Goal: Task Accomplishment & Management: Use online tool/utility

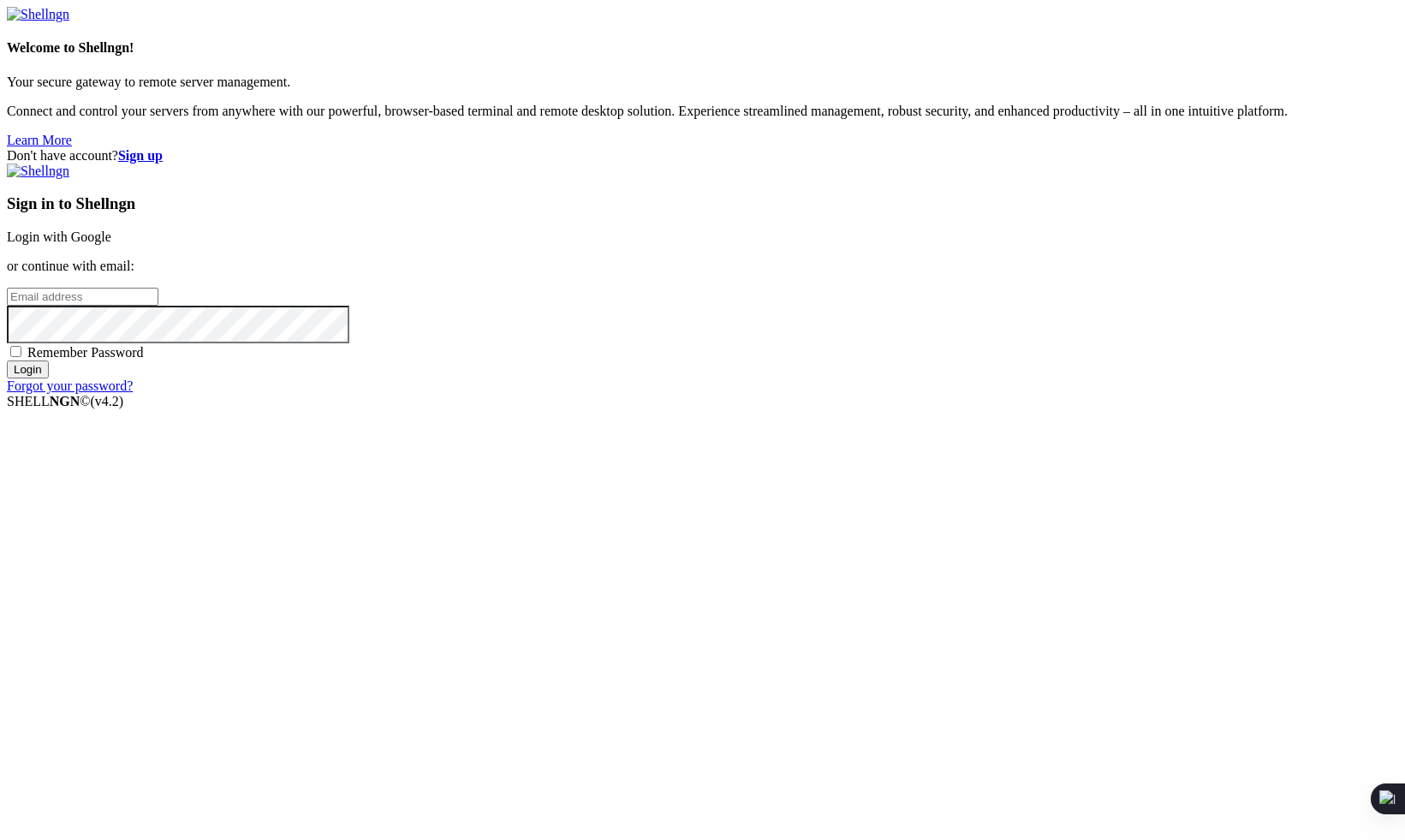
type input "t@[PERSON_NAME][DOMAIN_NAME]"
click at [49, 378] on input "Login" at bounding box center [28, 369] width 42 height 18
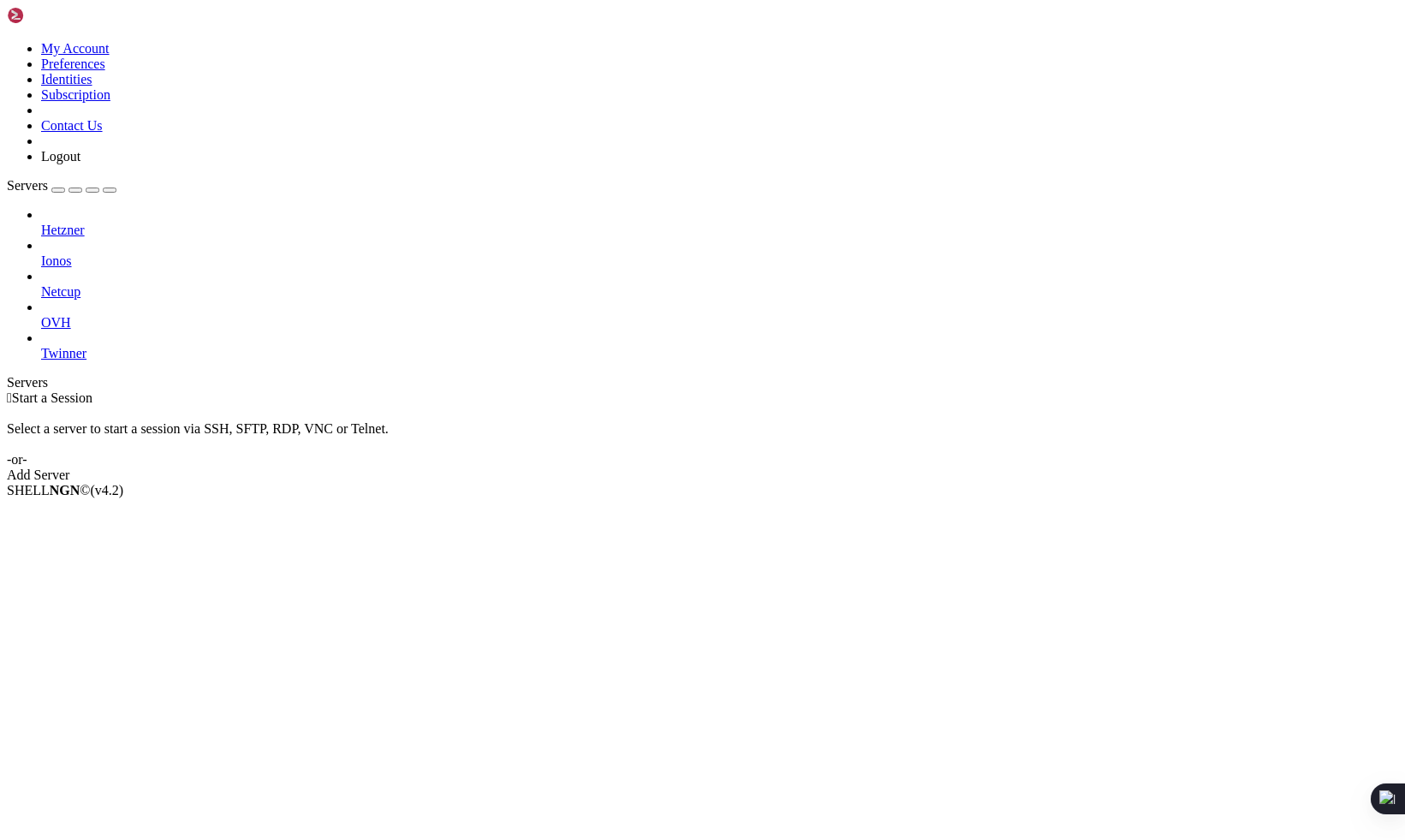
click at [85, 222] on span "Hetzner" at bounding box center [63, 229] width 43 height 14
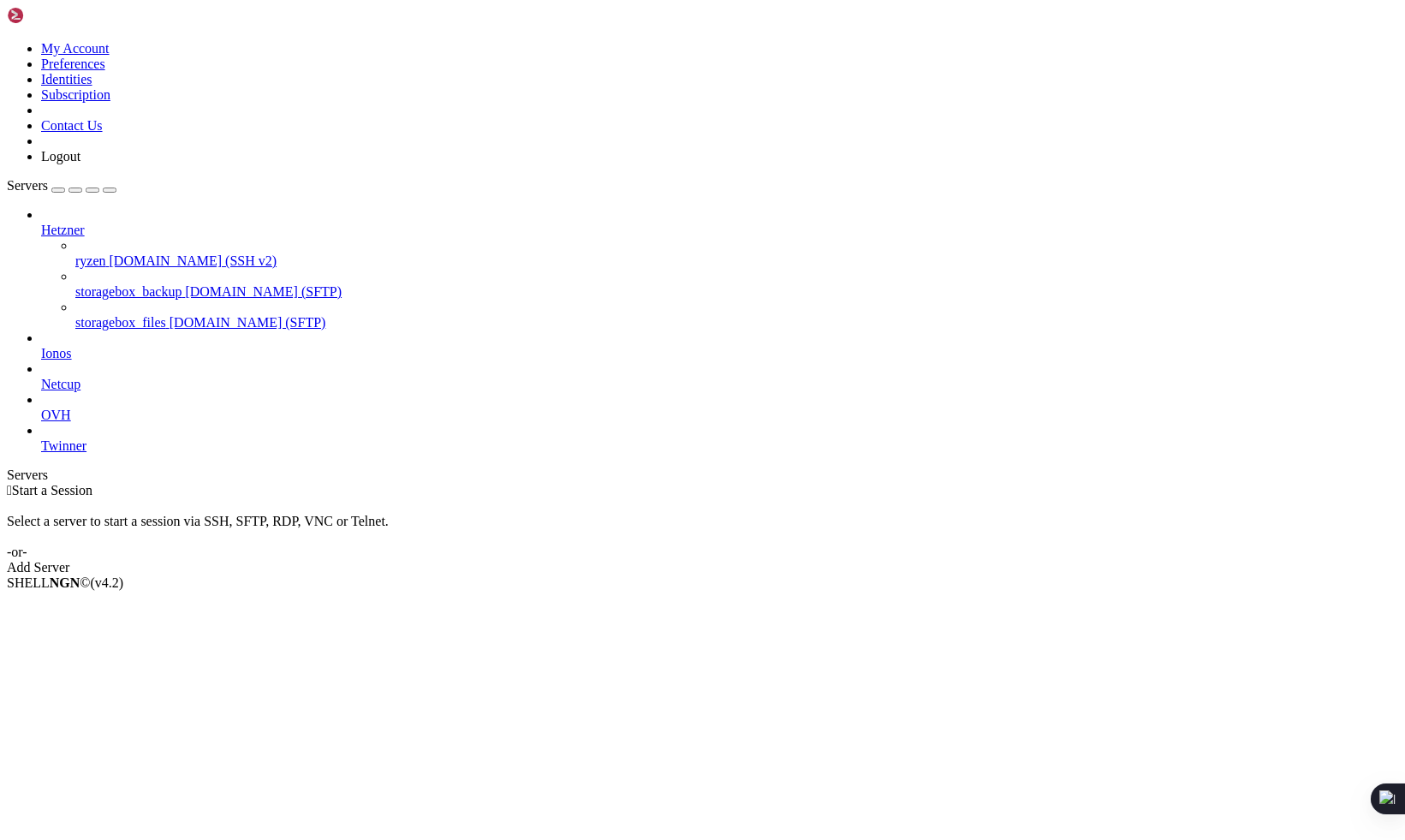
click at [72, 345] on span "Ionos" at bounding box center [57, 352] width 31 height 14
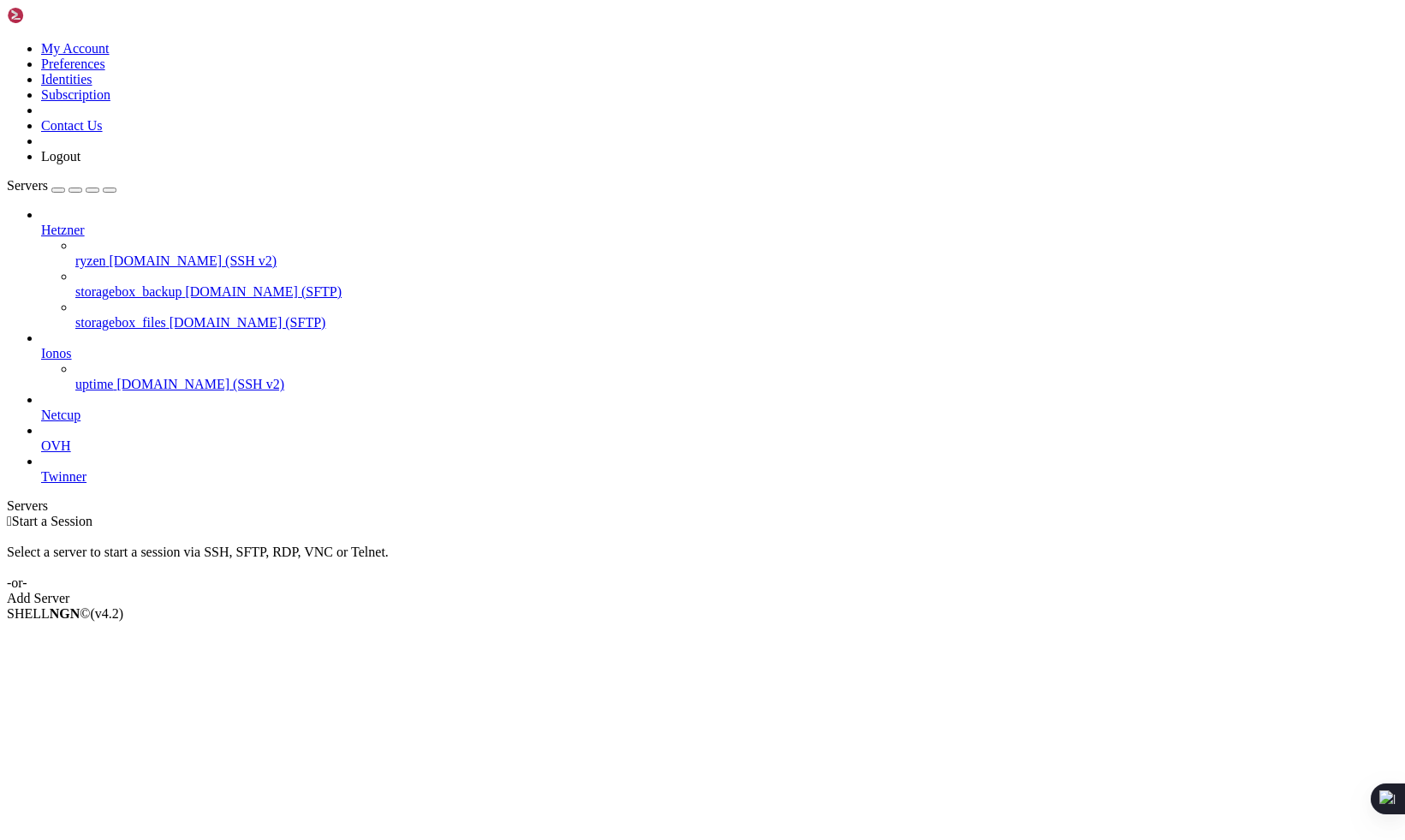
click at [81, 408] on span "Netcup" at bounding box center [61, 415] width 39 height 14
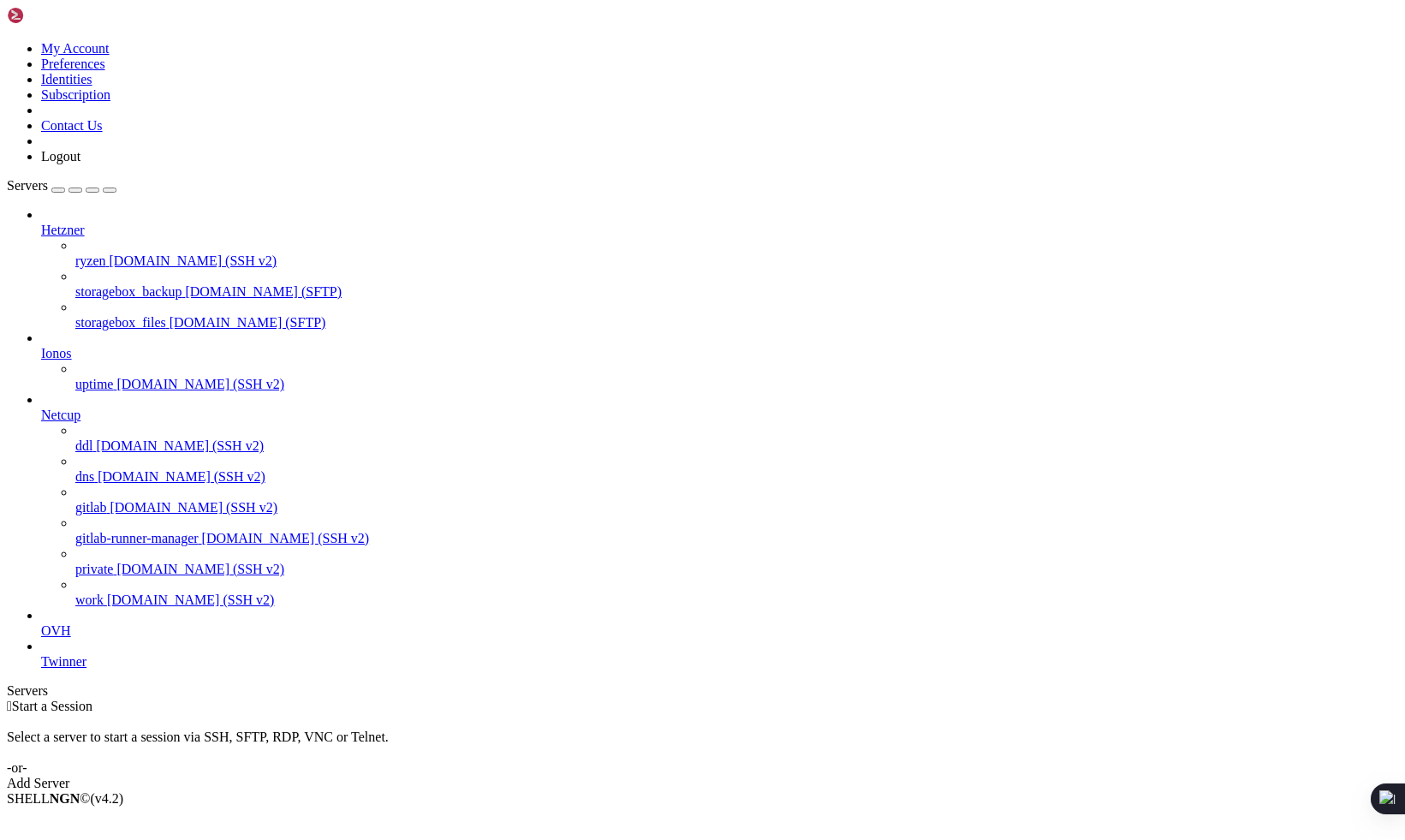
click at [92, 439] on span "ddl" at bounding box center [84, 445] width 17 height 14
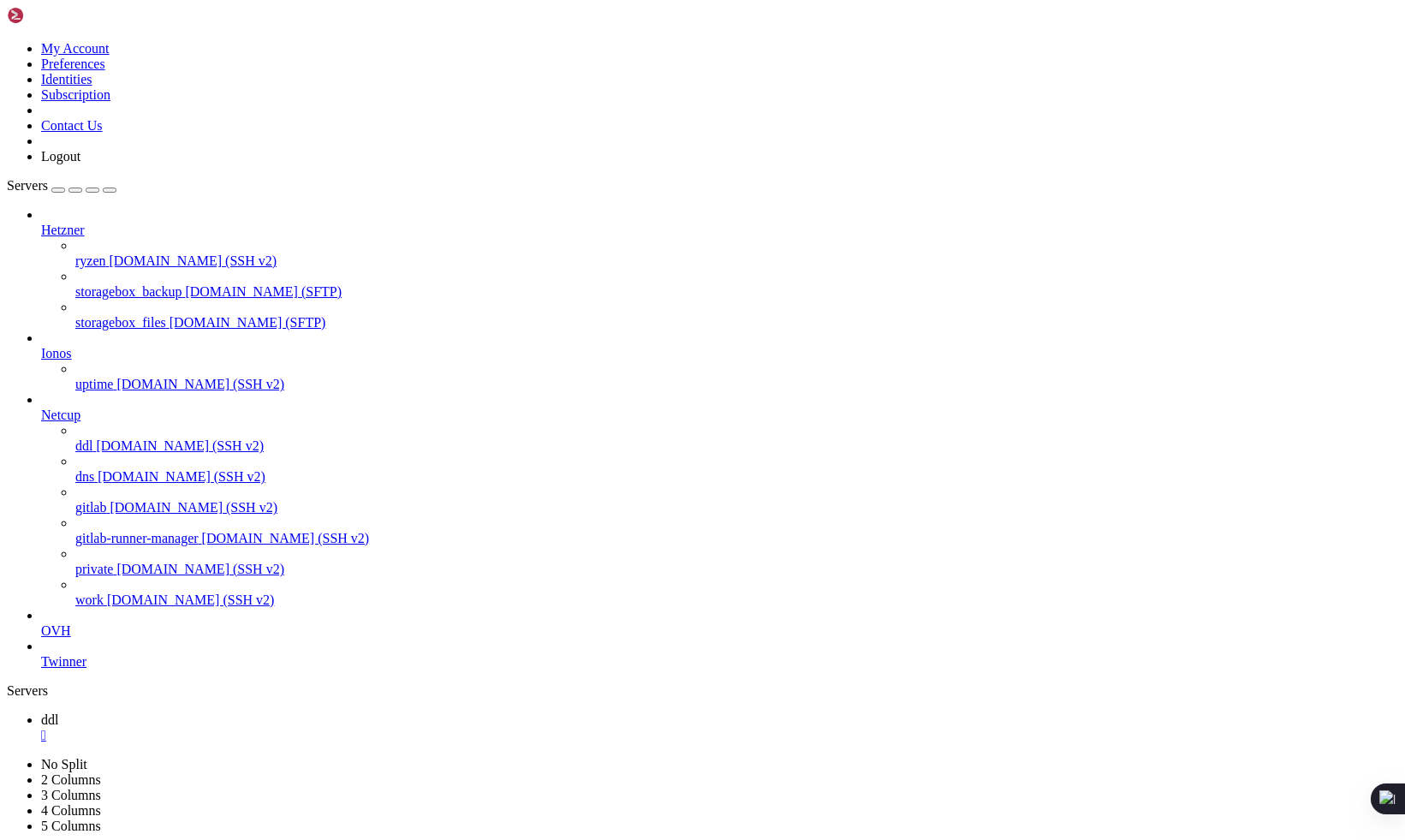
click at [94, 470] on span "dns" at bounding box center [85, 476] width 19 height 14
click at [59, 712] on span "ddl" at bounding box center [50, 719] width 17 height 14
click at [60, 743] on span "dns" at bounding box center [51, 750] width 19 height 14
click at [345, 743] on link "dns " at bounding box center [720, 758] width 1357 height 31
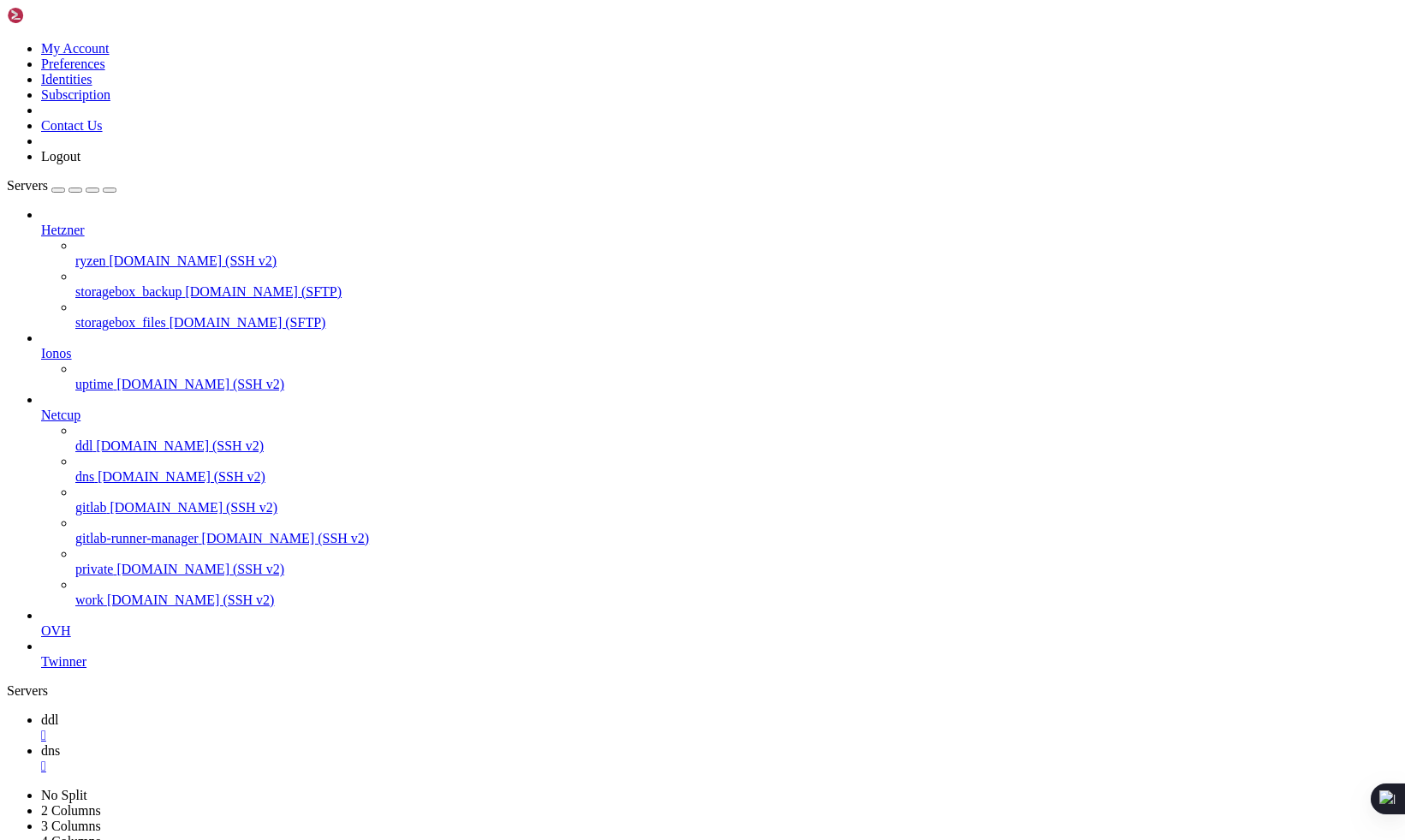
click at [356, 758] on div "" at bounding box center [720, 766] width 1357 height 15
click at [277, 727] on div "" at bounding box center [720, 735] width 1357 height 15
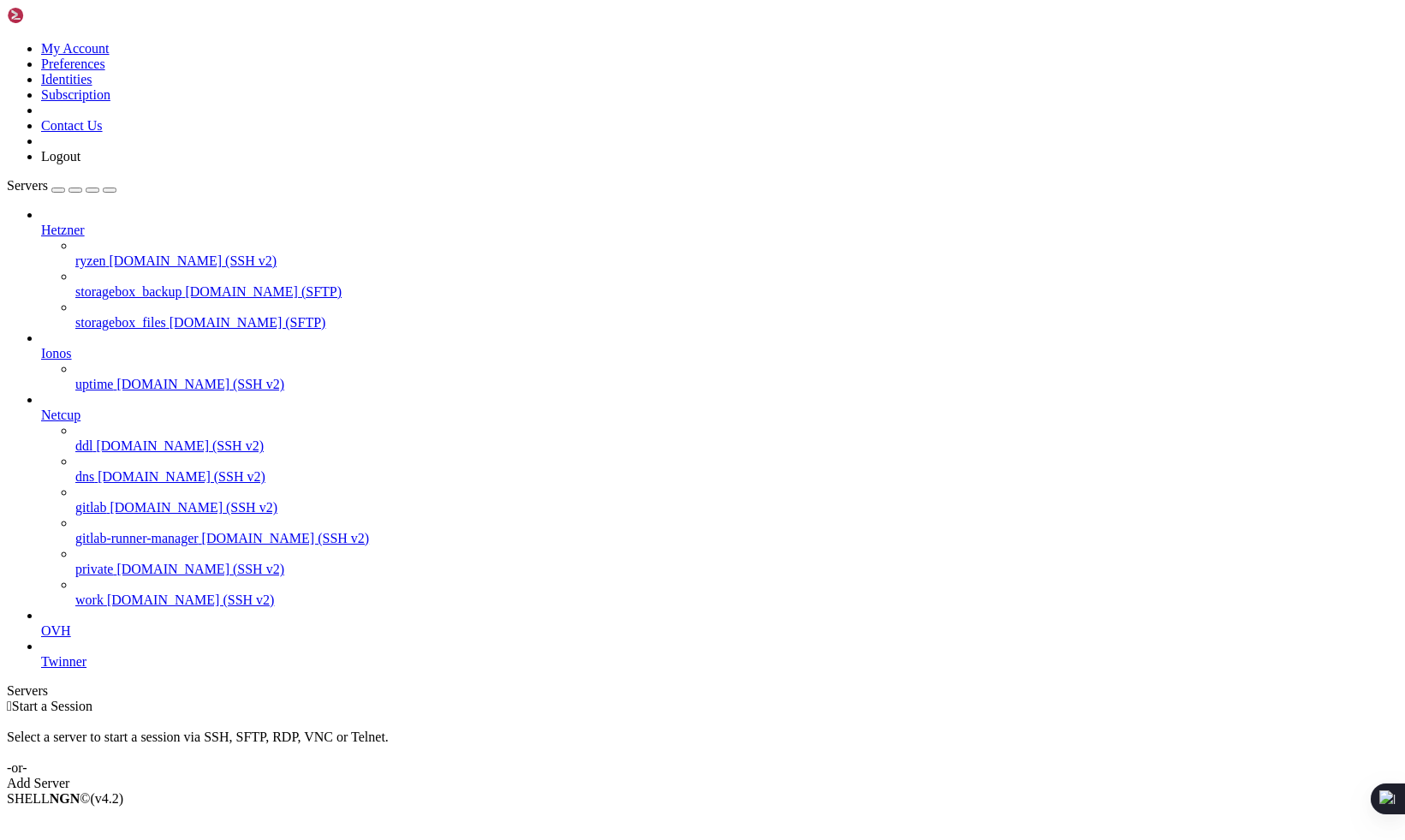
click at [110, 253] on span "[DOMAIN_NAME] (SSH v2)" at bounding box center [193, 260] width 167 height 14
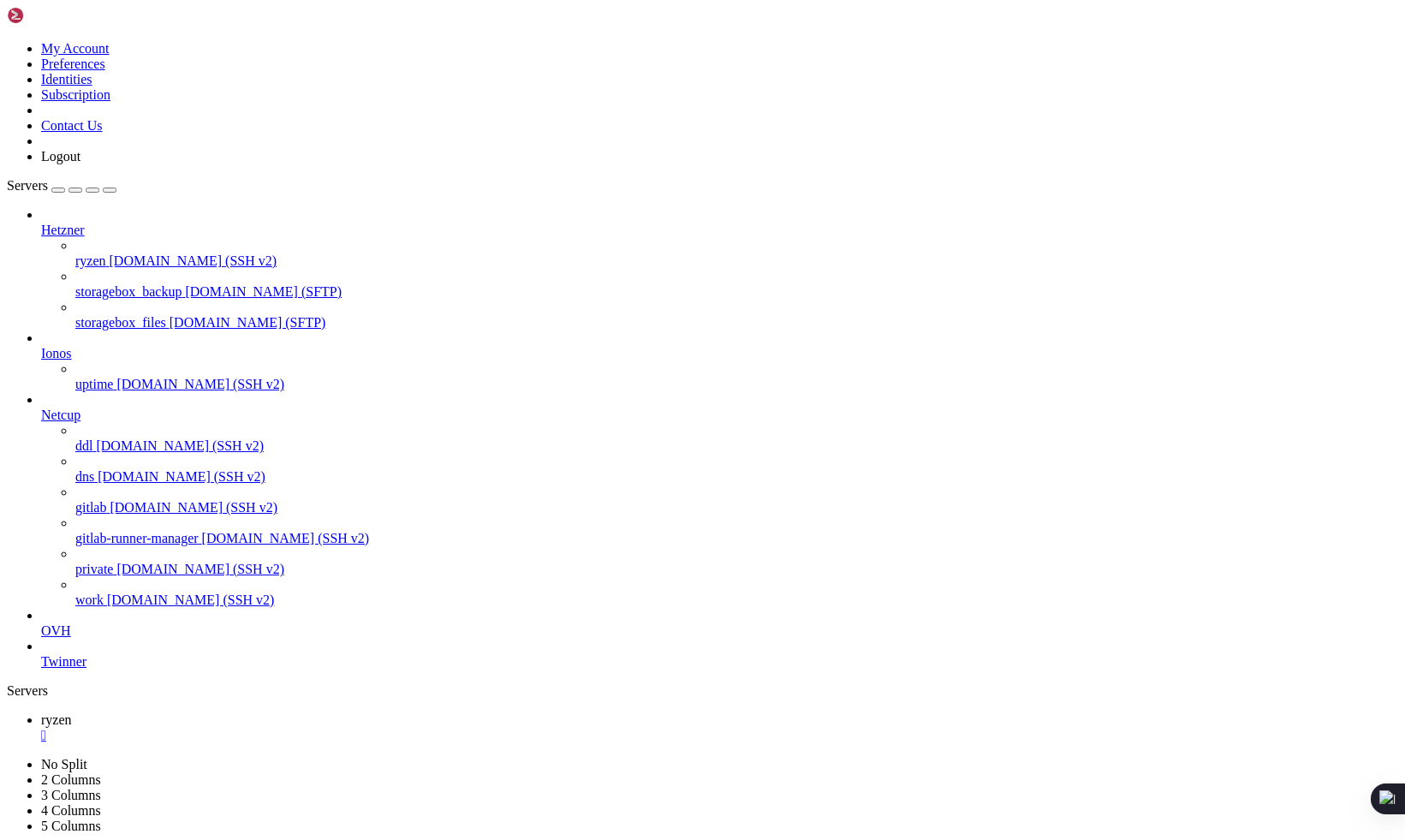
click at [115, 513] on span "[DOMAIN_NAME] (SSH v2)" at bounding box center [193, 507] width 167 height 14
click at [202, 546] on span "[DOMAIN_NAME] (SSH v2)" at bounding box center [286, 538] width 167 height 14
click at [72, 712] on span "ryzen" at bounding box center [57, 719] width 31 height 14
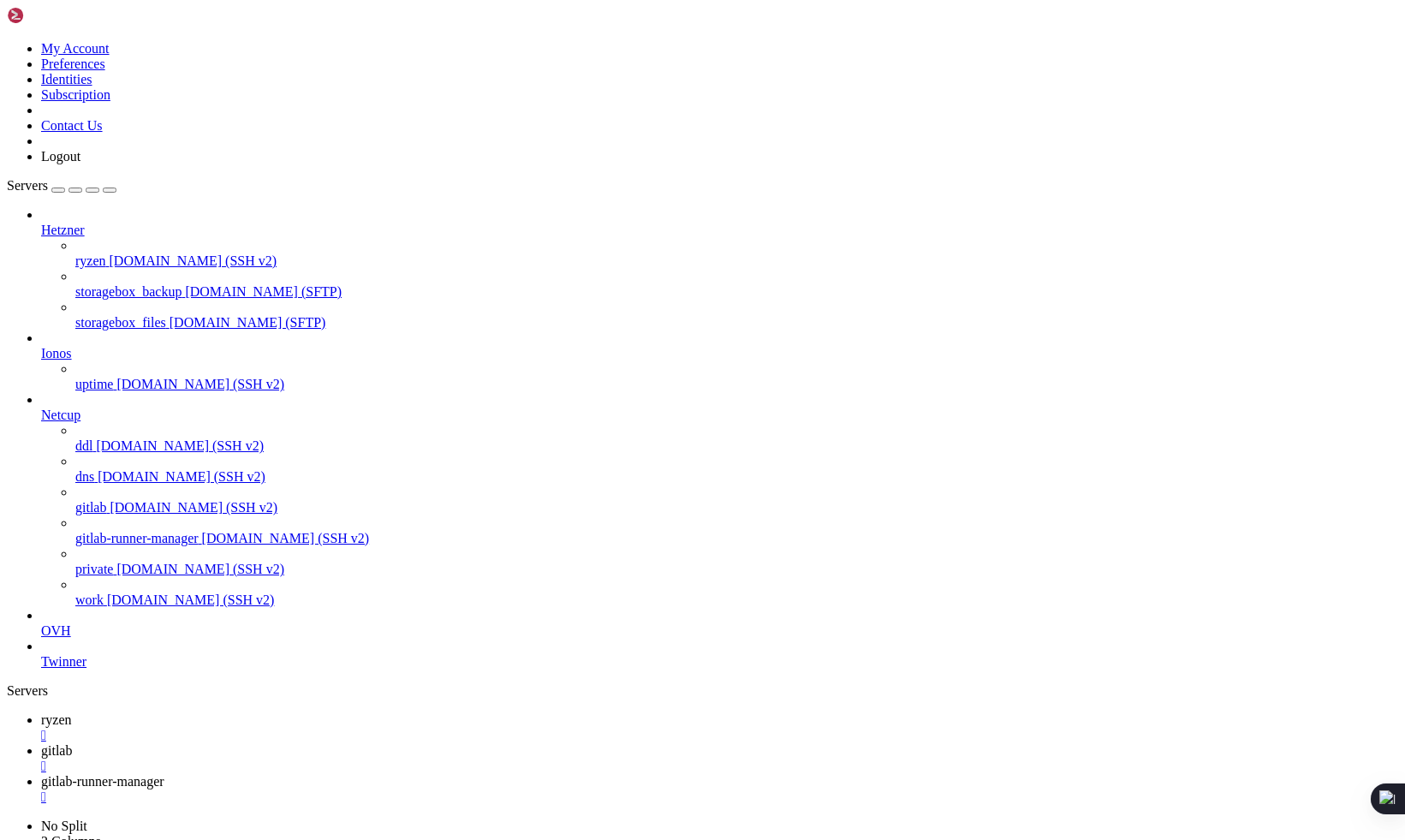
click at [292, 727] on div "" at bounding box center [720, 735] width 1357 height 15
click at [165, 743] on span "gitlab-runner-manager" at bounding box center [103, 750] width 123 height 14
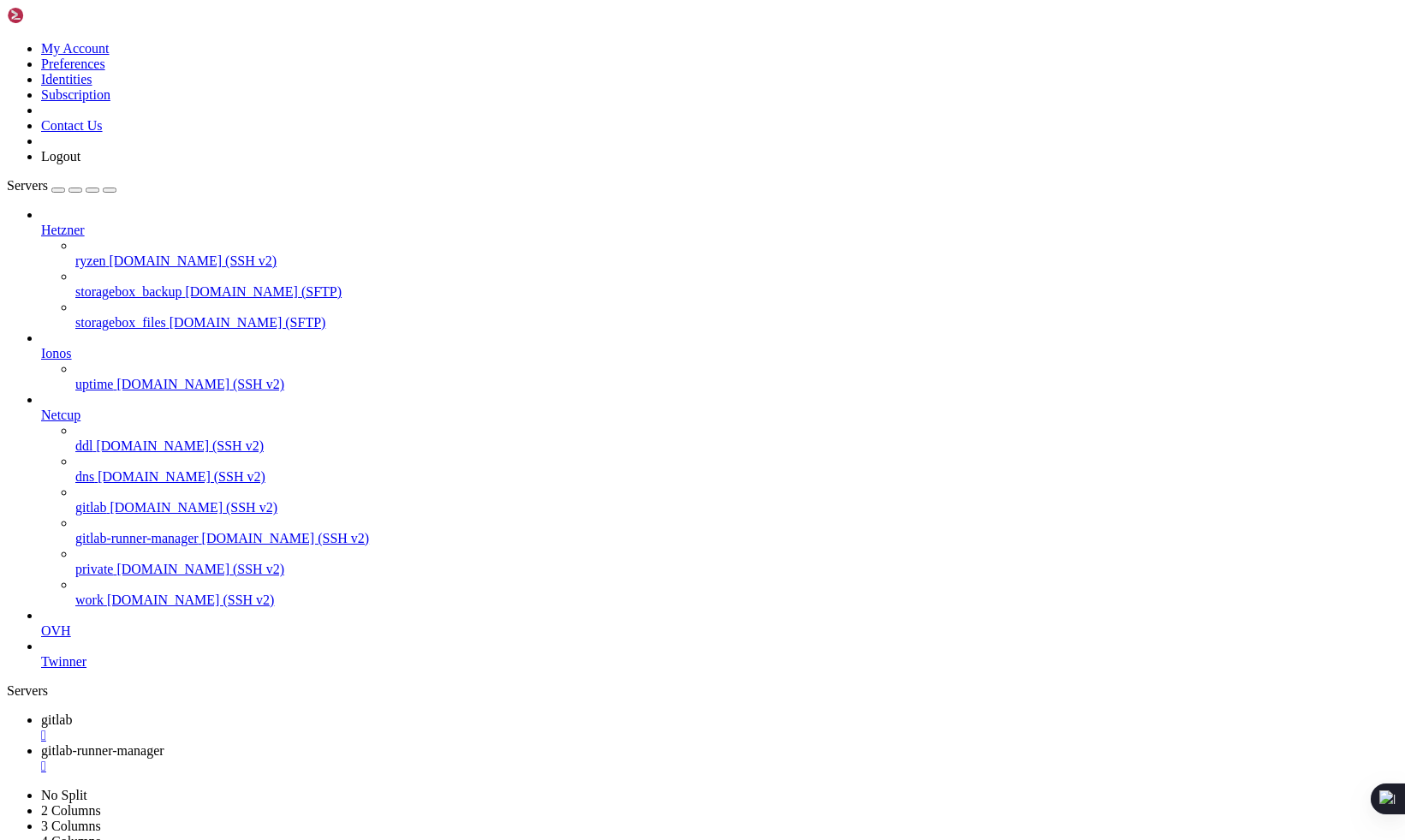
drag, startPoint x: 255, startPoint y: 28, endPoint x: 388, endPoint y: 408, distance: 402.6
click at [255, 712] on link "gitlab " at bounding box center [720, 727] width 1357 height 31
click at [87, 669] on span "Twinner" at bounding box center [64, 661] width 45 height 14
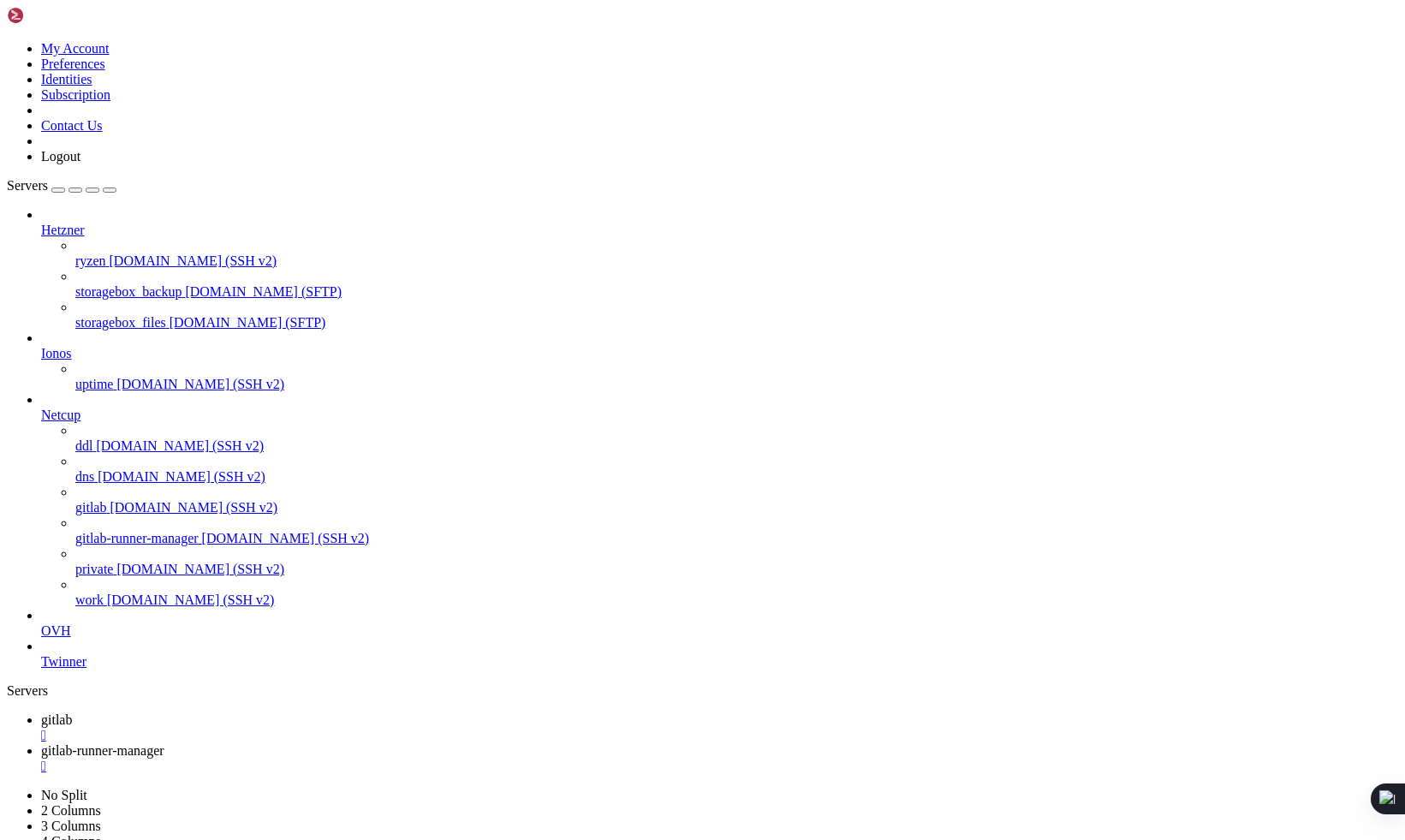
click at [87, 669] on span "Twinner" at bounding box center [64, 661] width 45 height 14
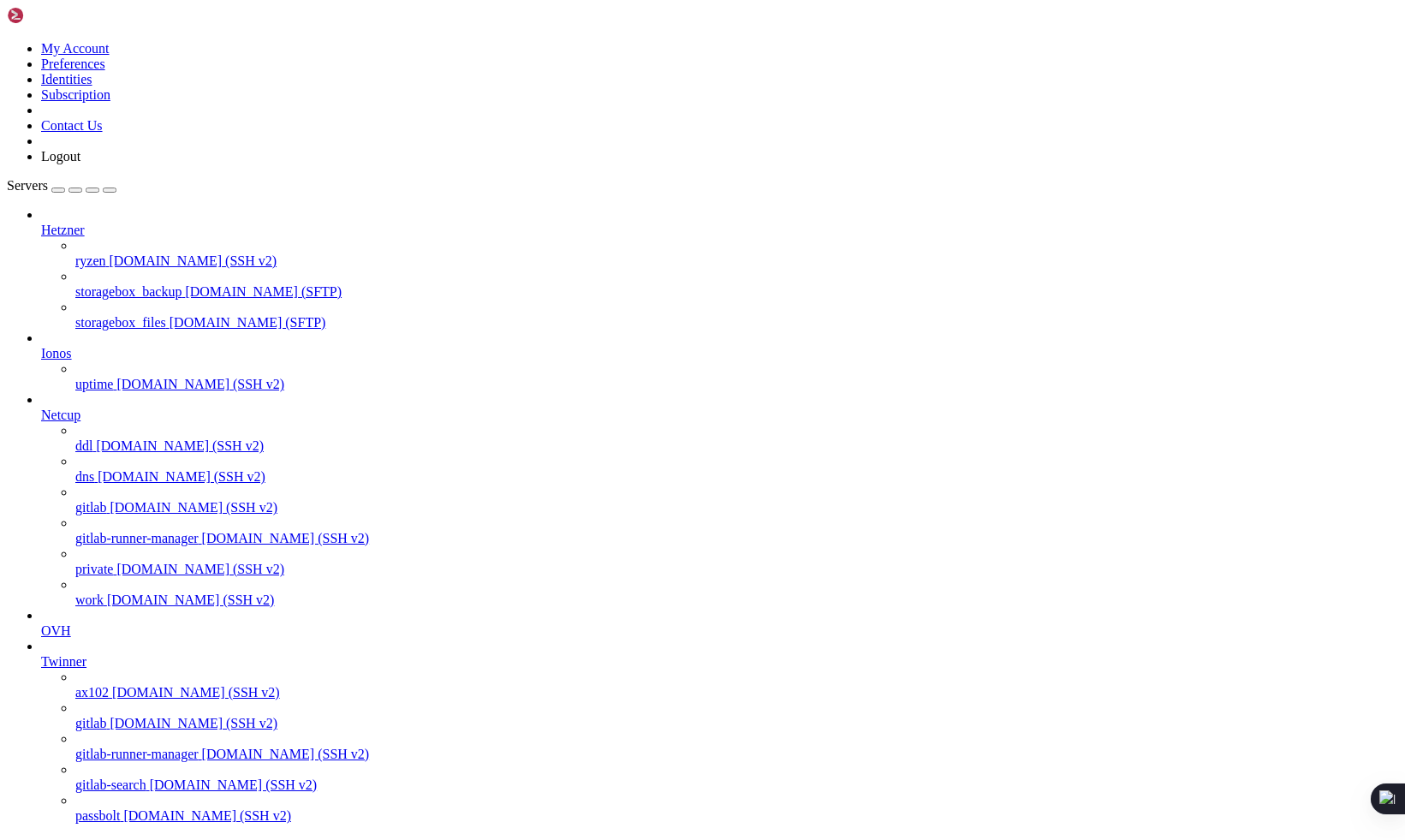
scroll to position [168, 0]
click at [106, 716] on span "gitlab" at bounding box center [90, 723] width 31 height 14
click at [202, 747] on span "[DOMAIN_NAME] (SSH v2)" at bounding box center [286, 753] width 167 height 14
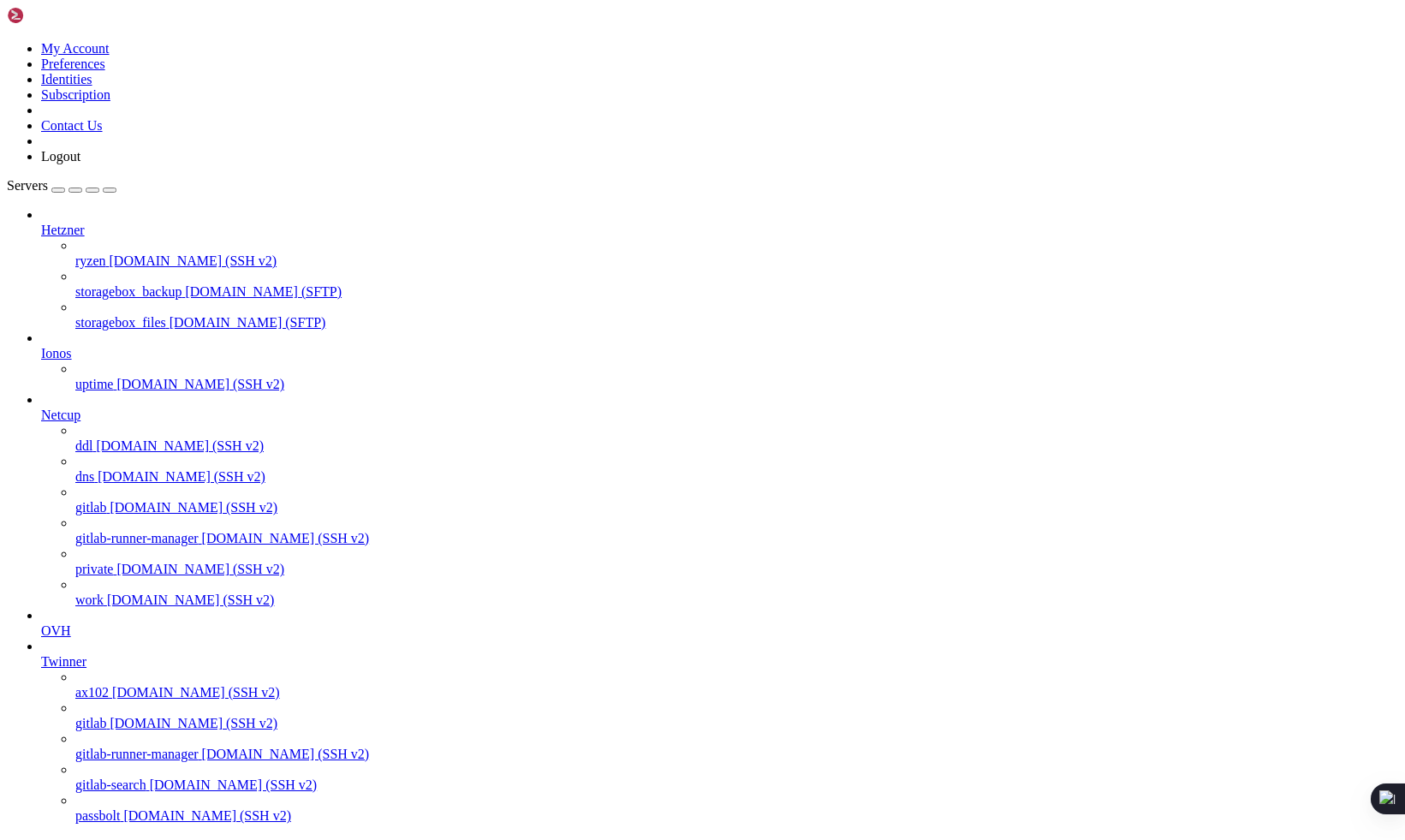
click at [202, 747] on span "[DOMAIN_NAME] (SSH v2)" at bounding box center [286, 753] width 167 height 14
click at [150, 777] on span "[DOMAIN_NAME] (SSH v2)" at bounding box center [234, 784] width 167 height 14
drag, startPoint x: 113, startPoint y: 756, endPoint x: 113, endPoint y: 786, distance: 30.0
click at [150, 777] on span "[DOMAIN_NAME] (SSH v2)" at bounding box center [234, 784] width 167 height 14
click at [123, 808] on span "[DOMAIN_NAME] (SSH v2)" at bounding box center [207, 815] width 167 height 14
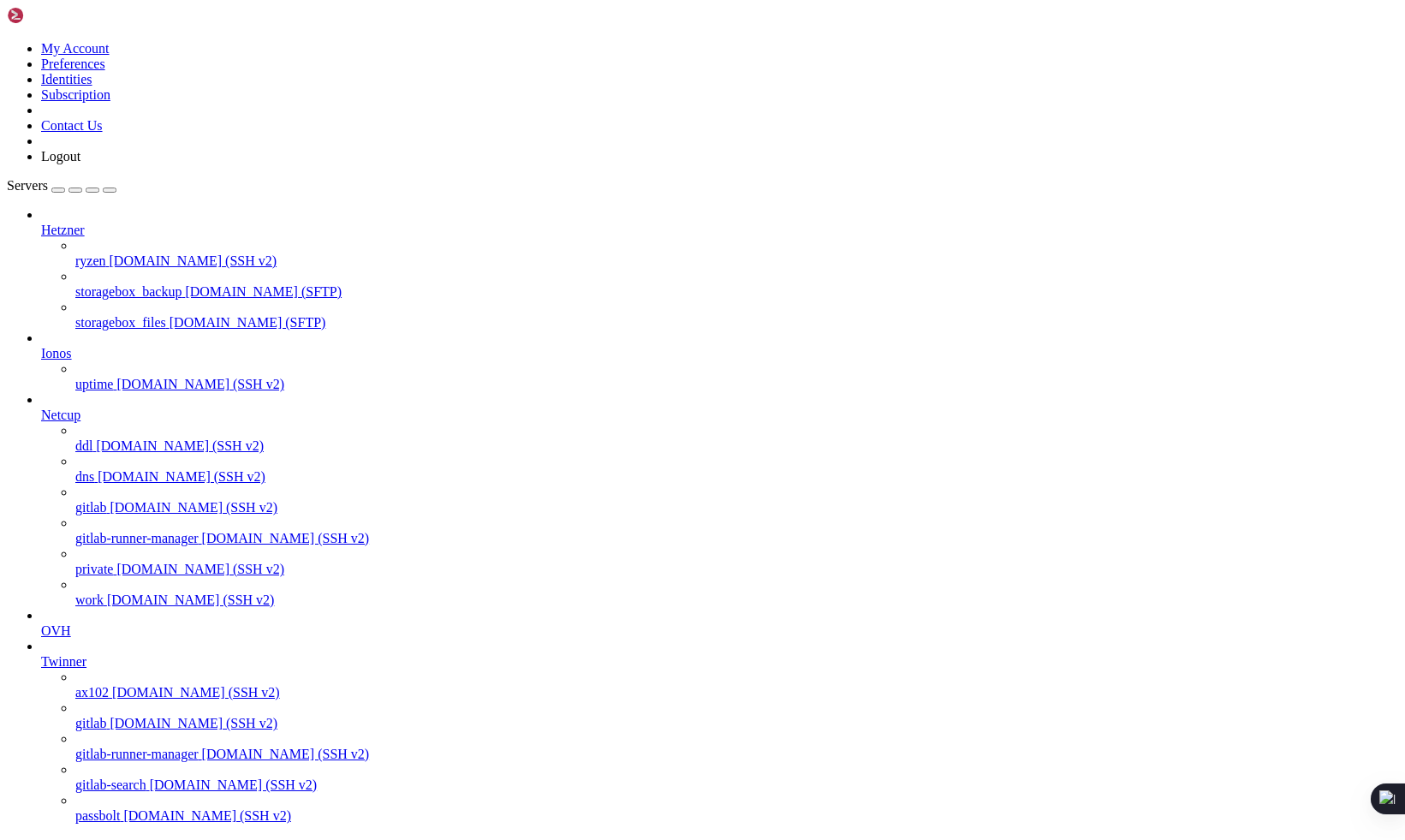
click at [123, 808] on span "[DOMAIN_NAME] (SSH v2)" at bounding box center [207, 815] width 167 height 14
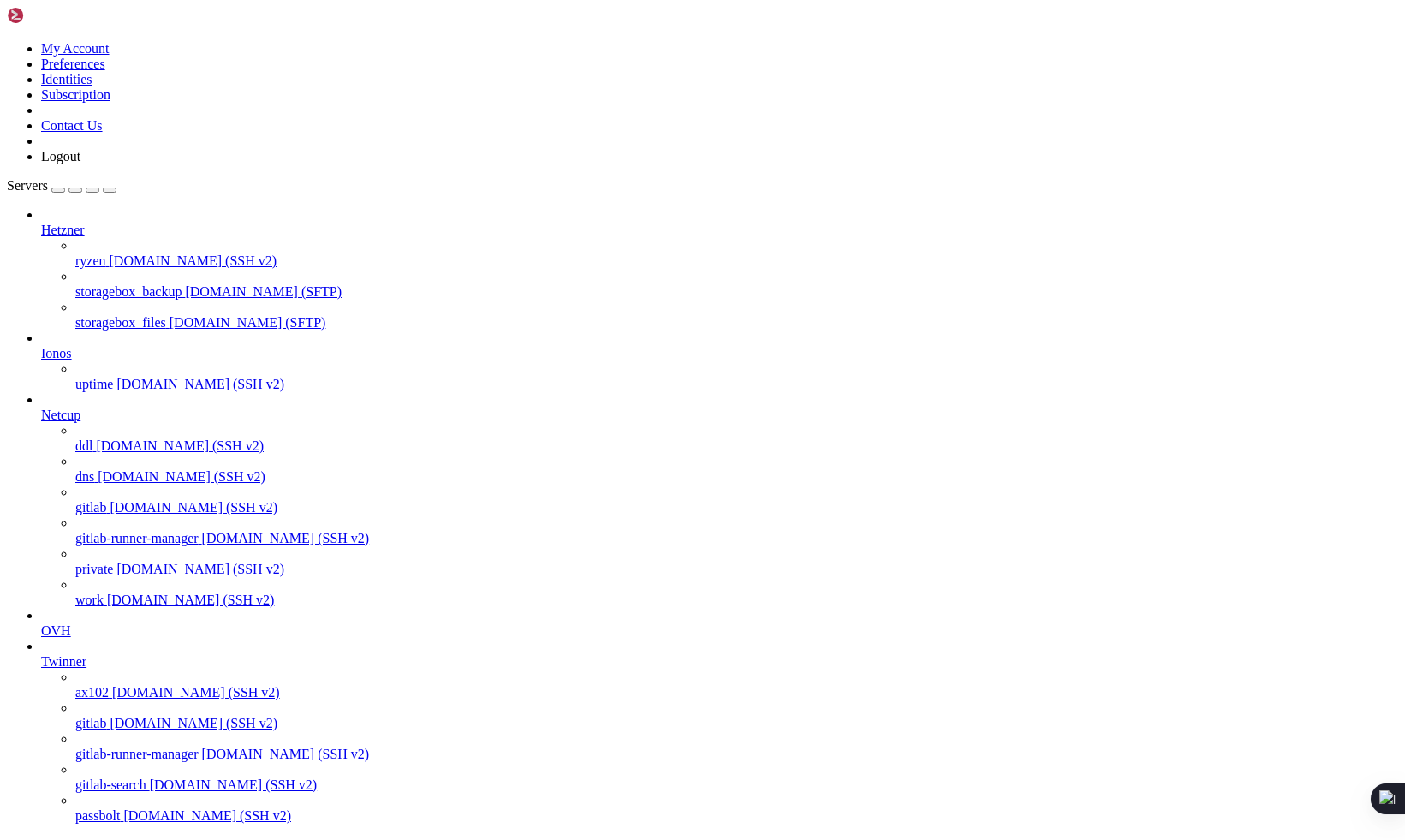
scroll to position [2065, 0]
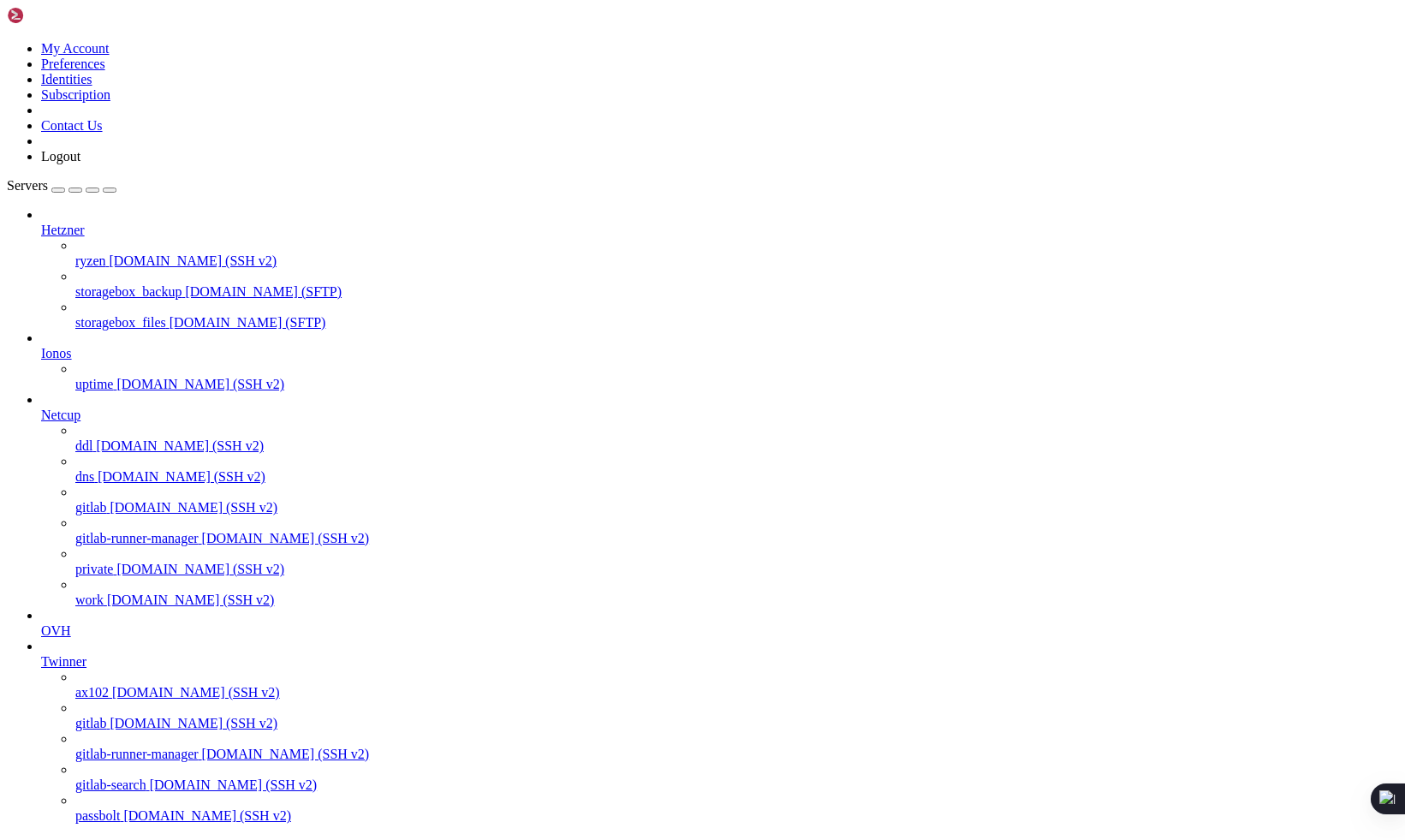
scroll to position [9816, 0]
